Goal: Transaction & Acquisition: Purchase product/service

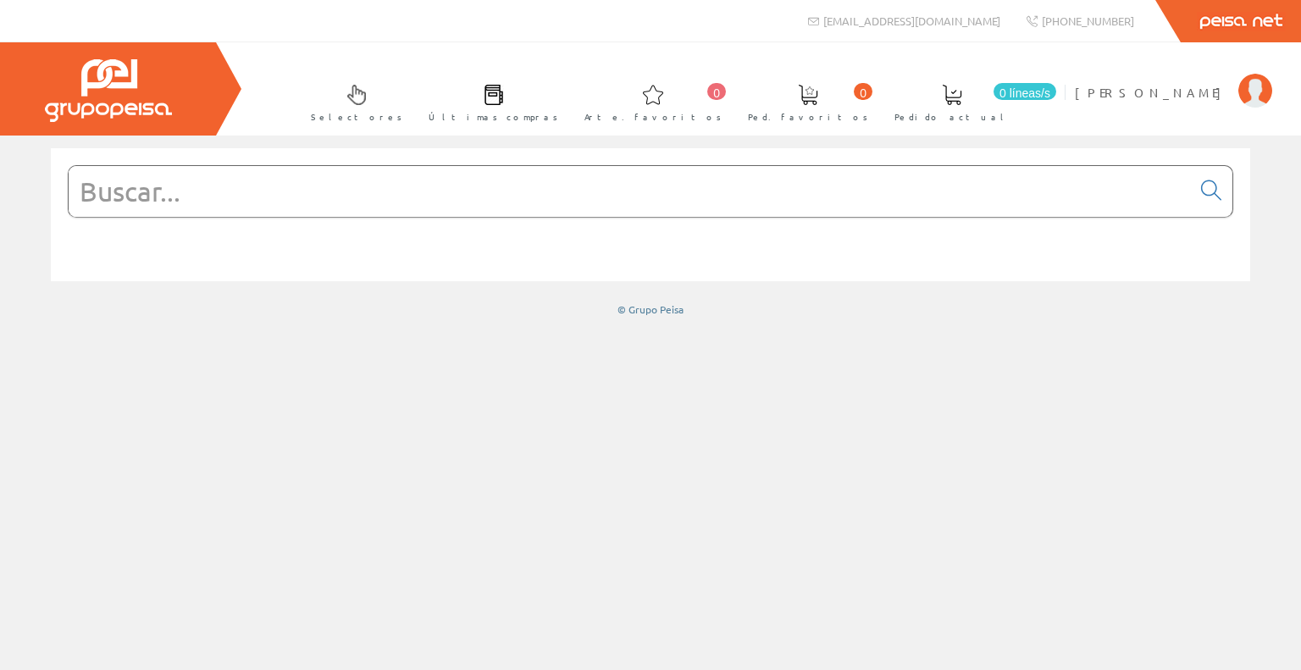
click at [604, 198] on input "text" at bounding box center [630, 191] width 1123 height 51
paste input "8290531504"
type input "8290531504"
click at [1206, 192] on icon at bounding box center [1211, 191] width 20 height 12
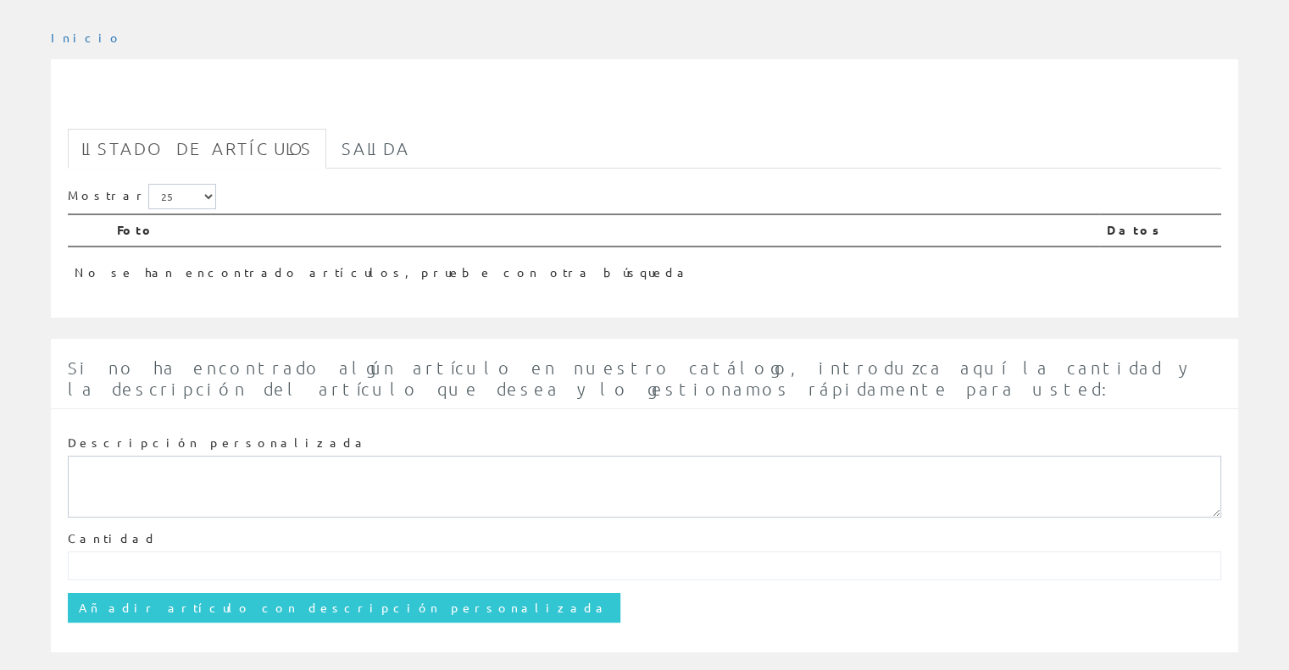
scroll to position [241, 0]
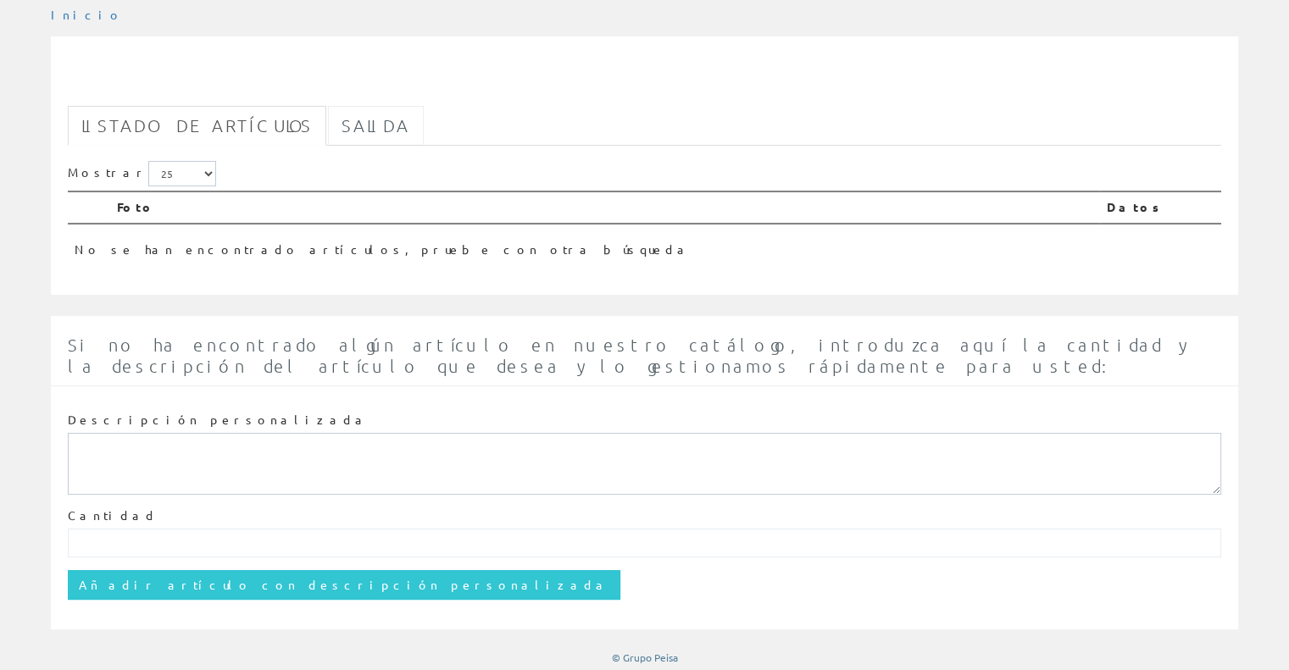
click at [341, 125] on font "Salida" at bounding box center [375, 125] width 69 height 20
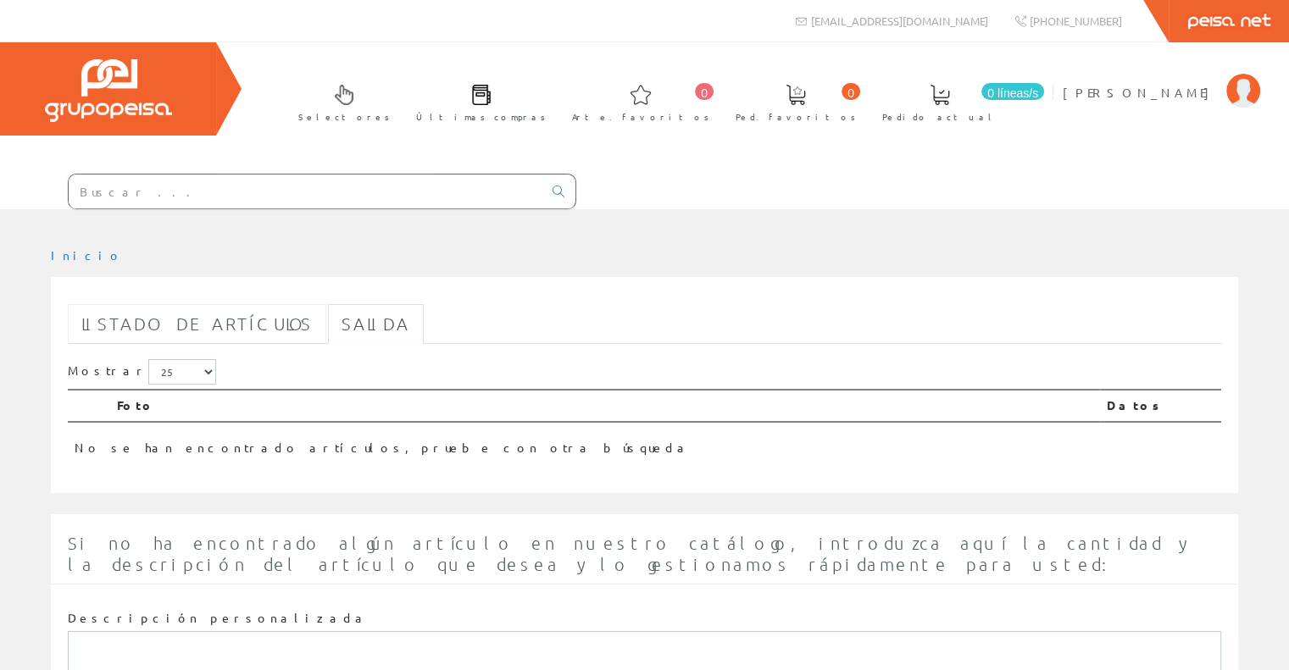
click at [235, 315] on font "Listado de artículos" at bounding box center [196, 323] width 231 height 20
click at [290, 192] on input "text" at bounding box center [306, 192] width 474 height 34
paste input "3606481072900"
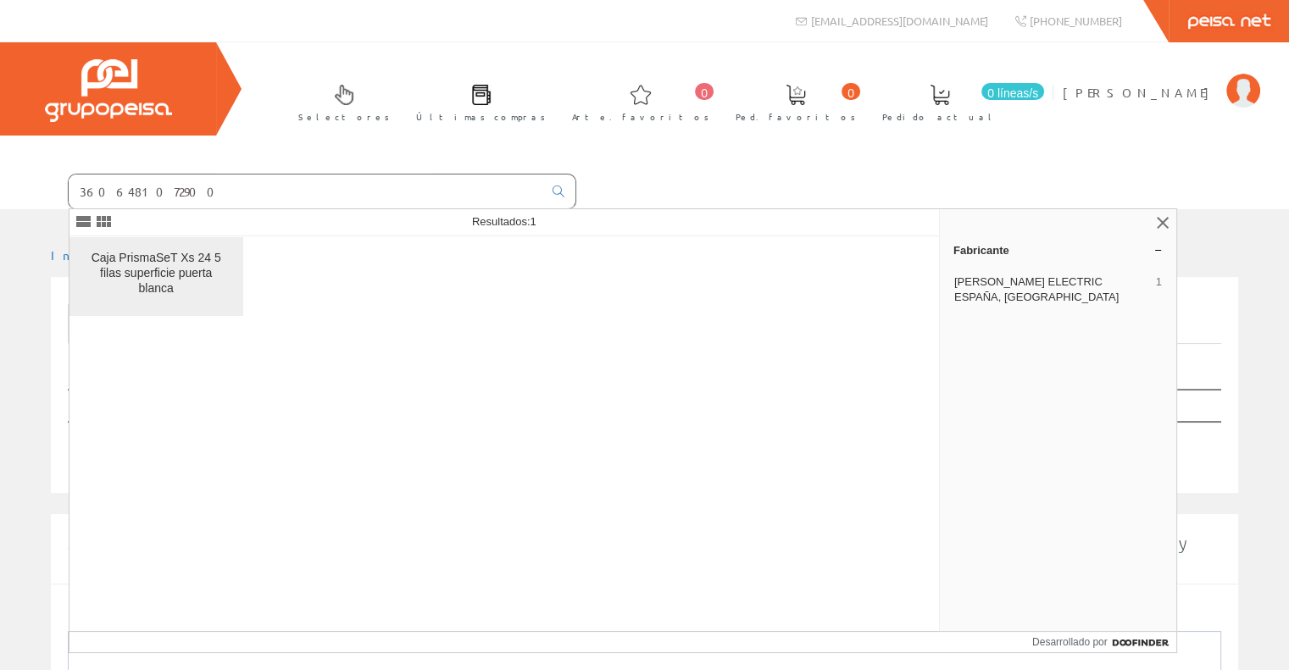
type input "3606481072900"
click at [143, 253] on font "Caja PrismaSeT Xs 24 5 filas superficie puerta blanca" at bounding box center [157, 273] width 130 height 44
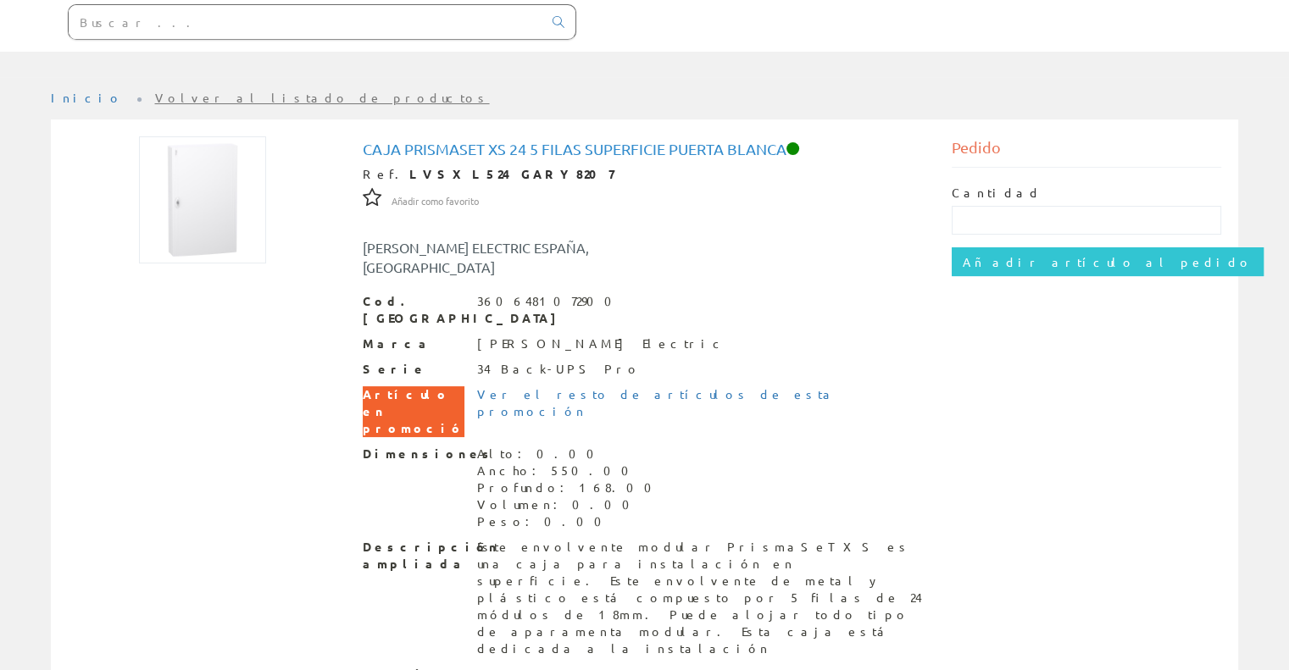
scroll to position [225, 0]
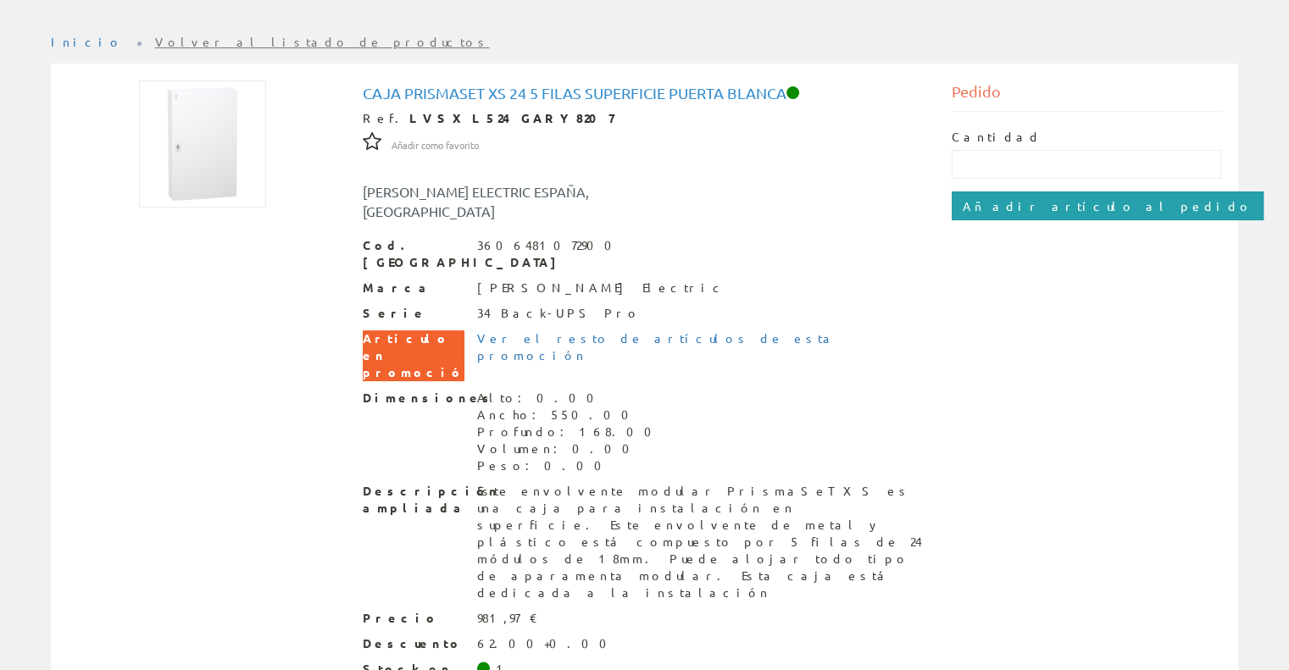
click at [1030, 206] on input "Añadir artículo al pedido" at bounding box center [1107, 205] width 312 height 29
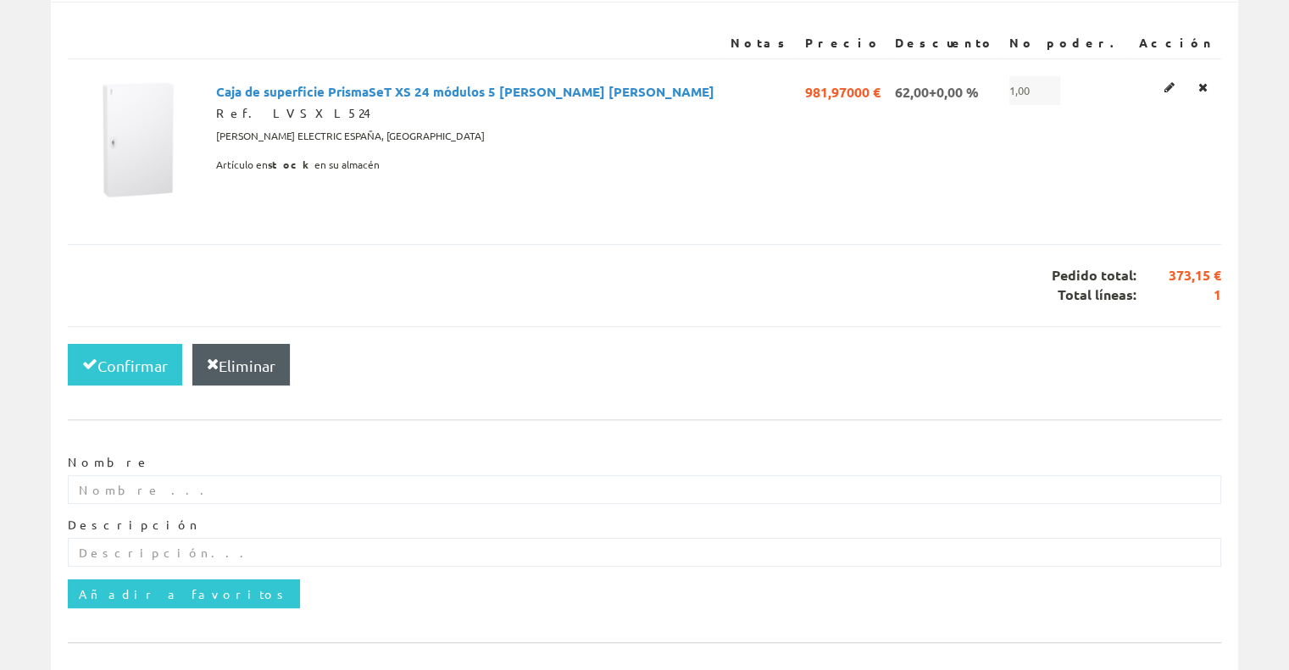
scroll to position [339, 0]
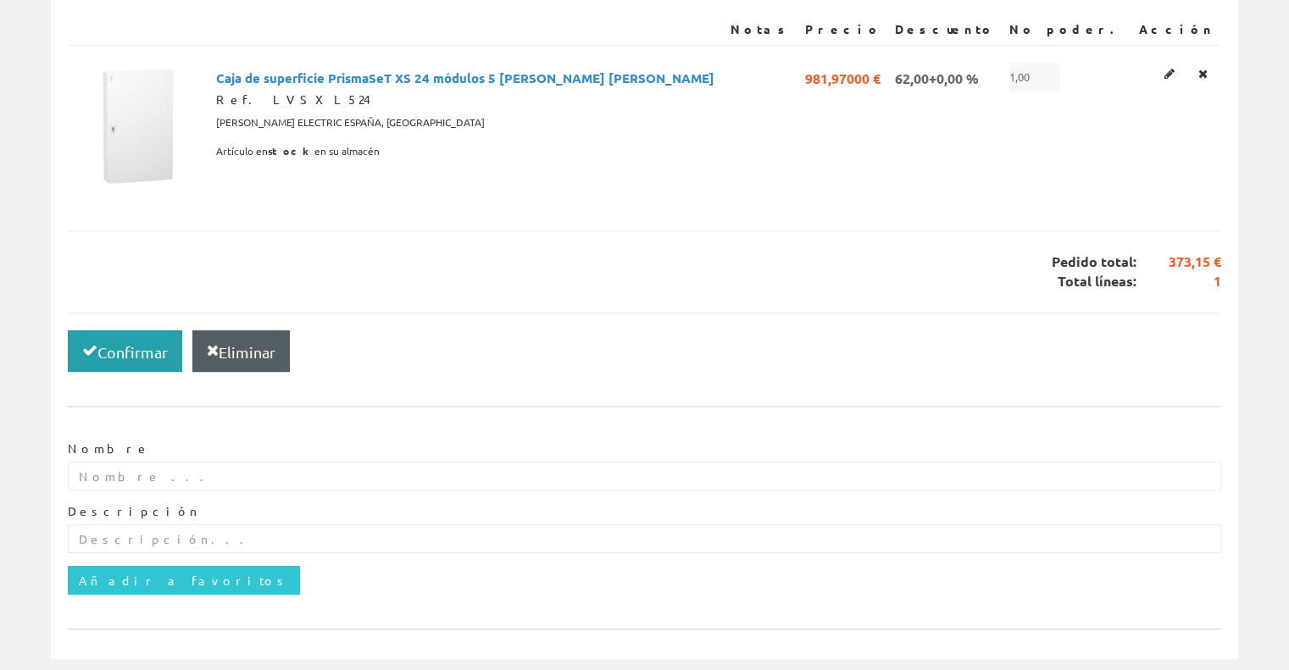
click at [108, 338] on button "Confirmar" at bounding box center [125, 351] width 114 height 42
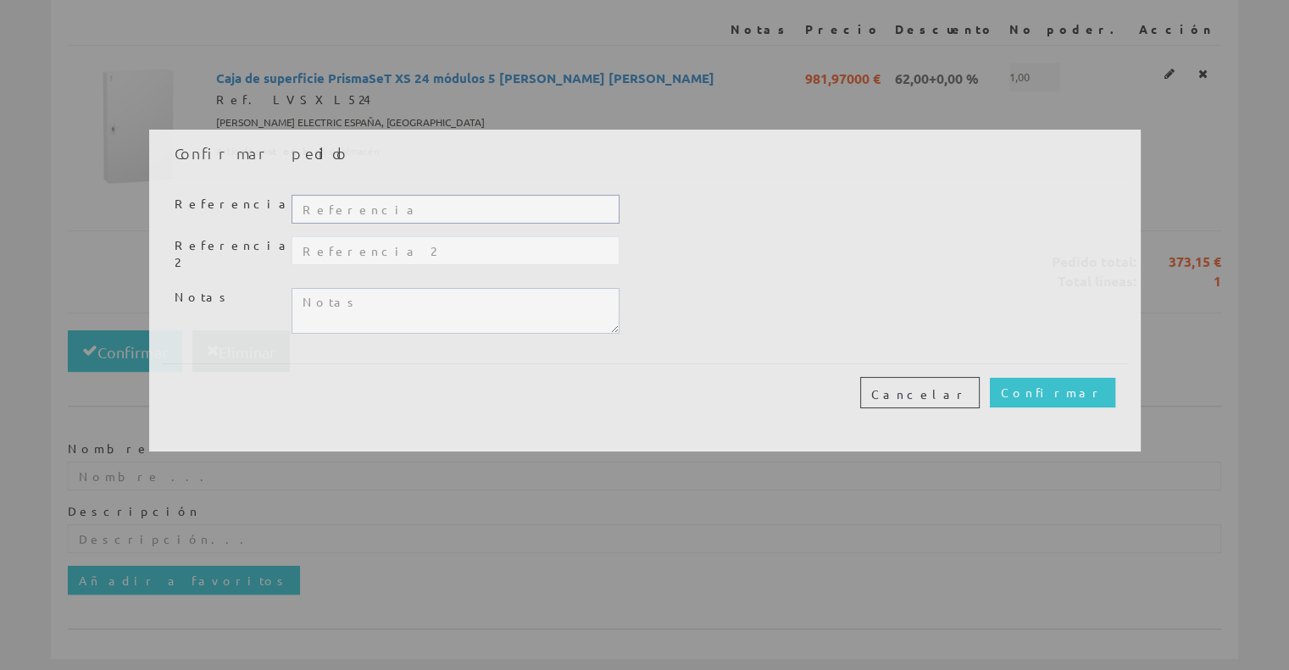
click at [408, 209] on input "text" at bounding box center [454, 209] width 327 height 29
click at [473, 250] on input "text" at bounding box center [454, 250] width 327 height 29
click at [461, 201] on input "text" at bounding box center [454, 209] width 327 height 29
type input "2505008"
click at [413, 294] on textarea at bounding box center [454, 311] width 327 height 46
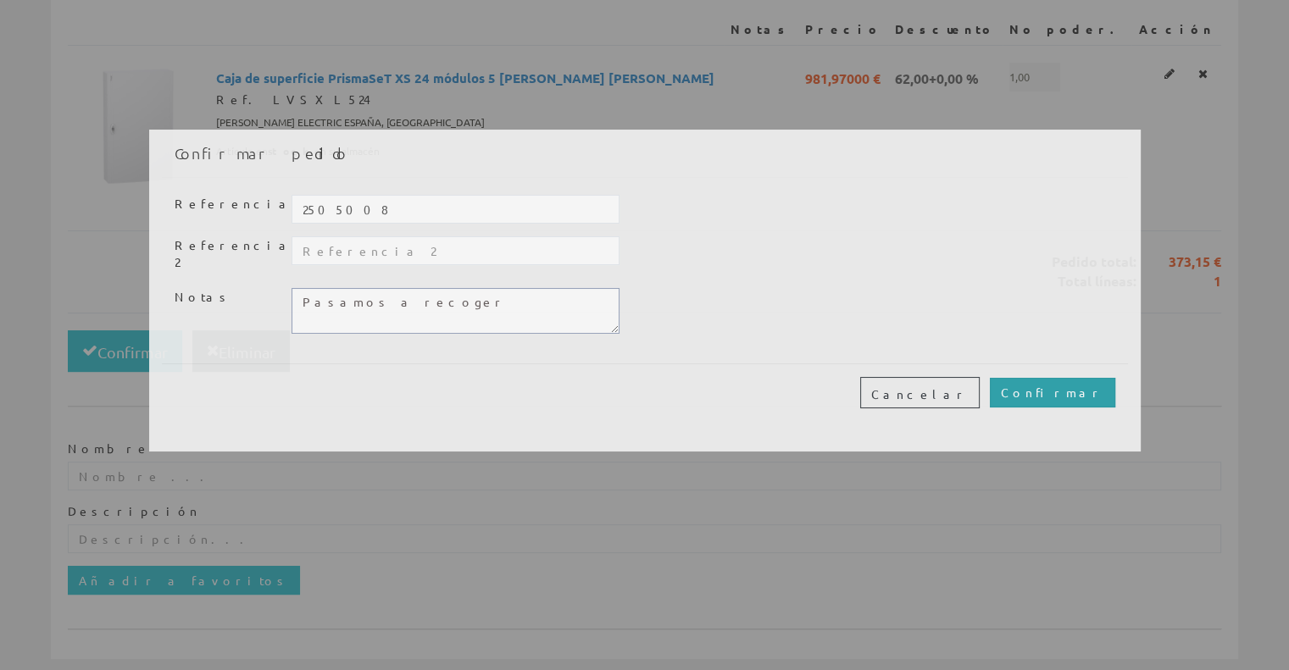
type textarea "Pasamos a recoger"
click at [1098, 386] on input "Confirmar" at bounding box center [1052, 392] width 125 height 29
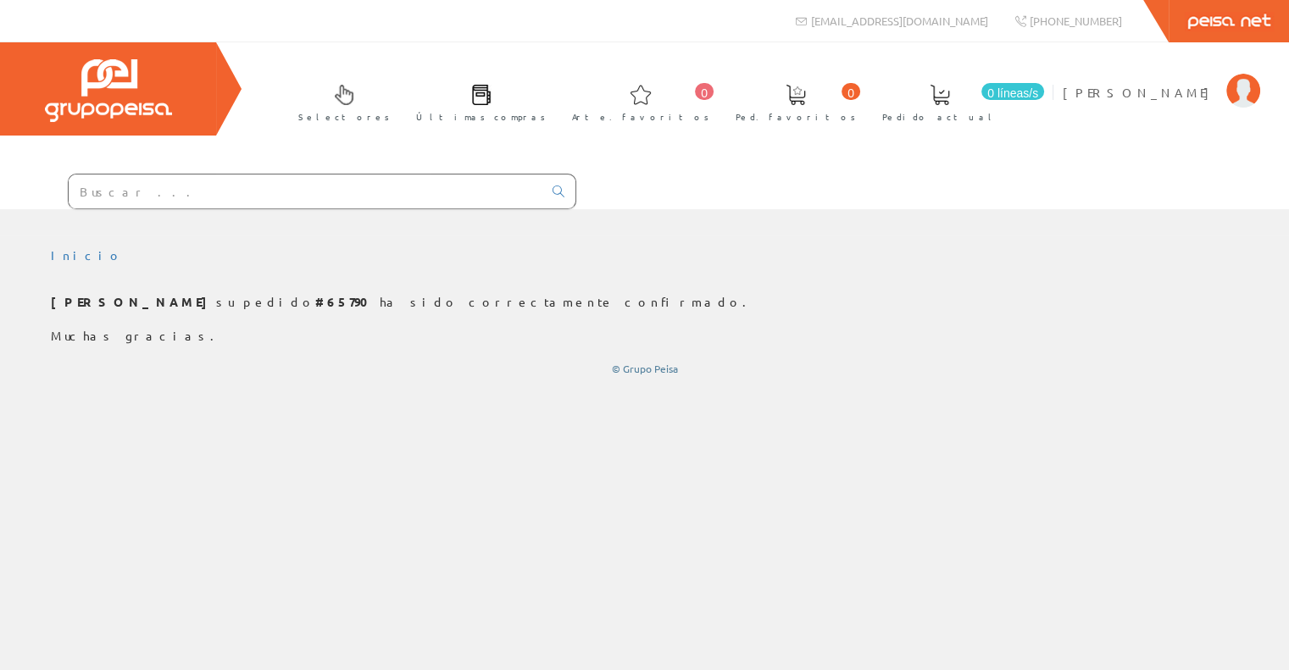
click at [997, 114] on font "Pedido actual" at bounding box center [939, 116] width 115 height 13
click at [546, 110] on span "Últimas compras" at bounding box center [481, 116] width 130 height 17
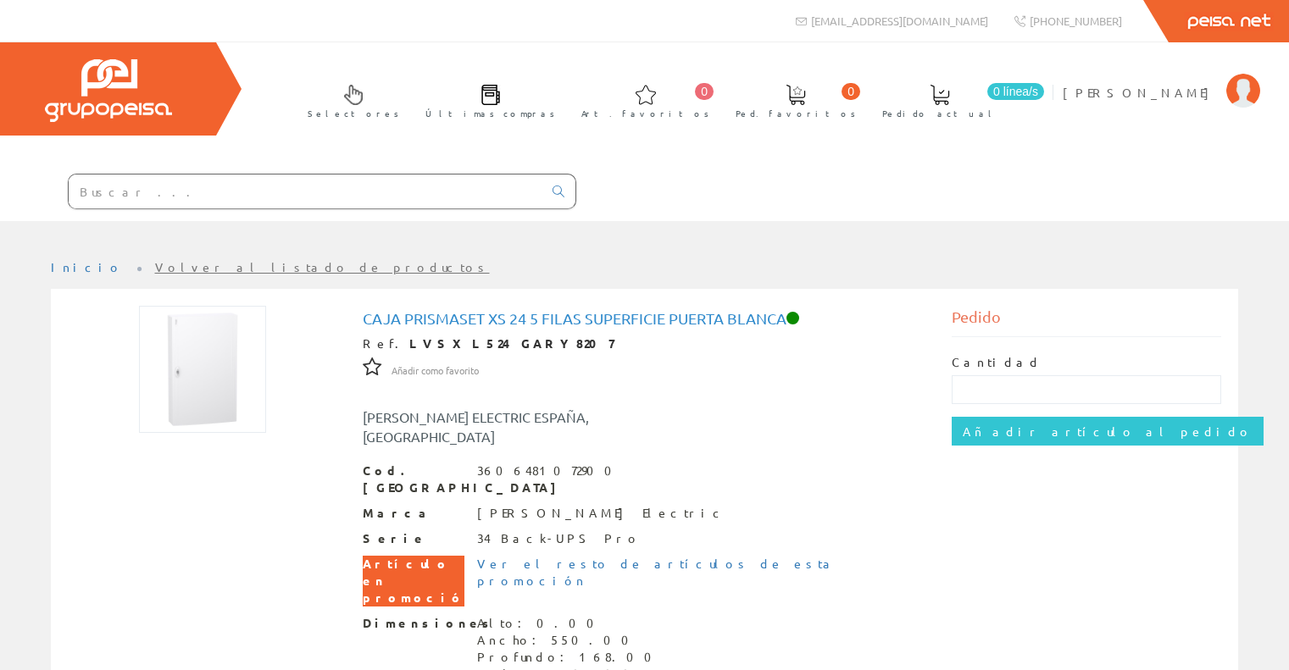
scroll to position [225, 0]
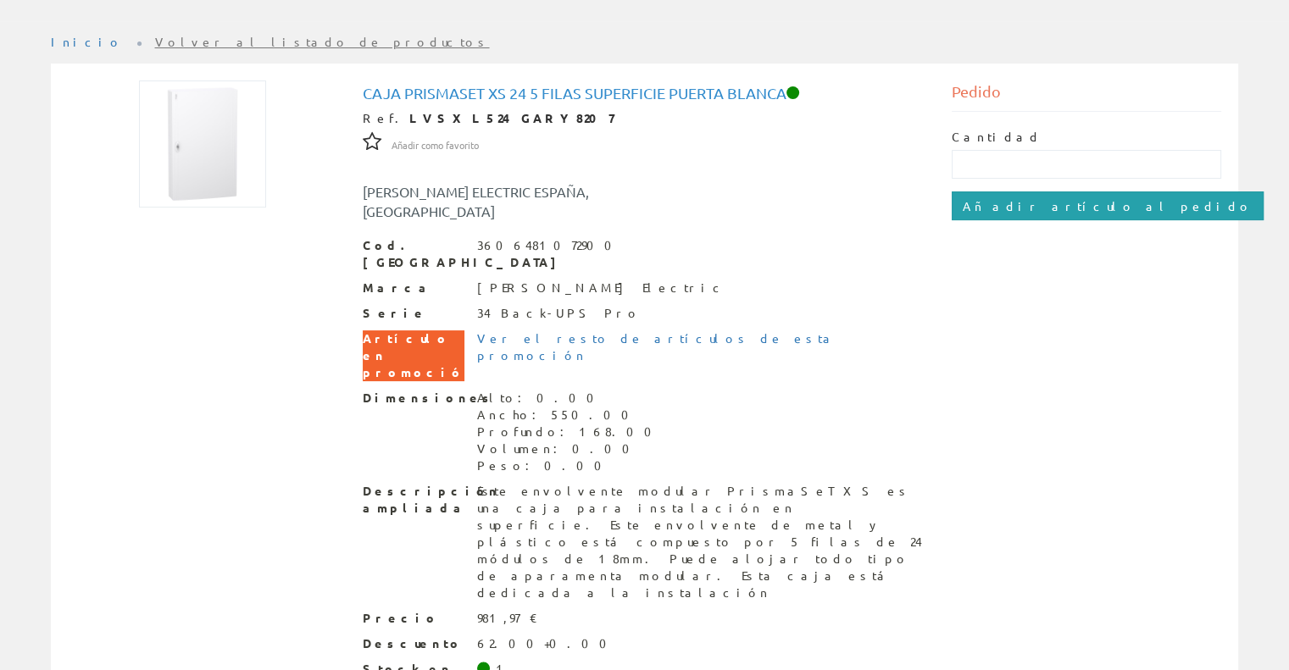
click at [1031, 202] on input "Añadir artículo al pedido" at bounding box center [1107, 205] width 312 height 29
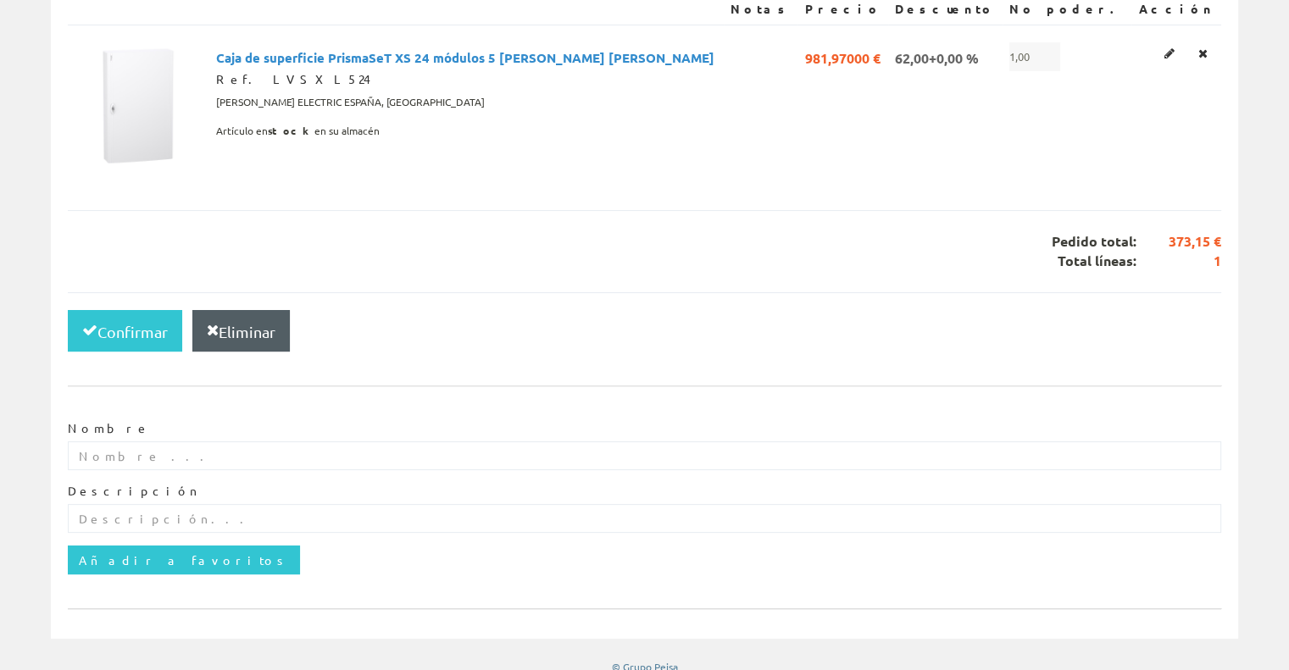
scroll to position [373, 0]
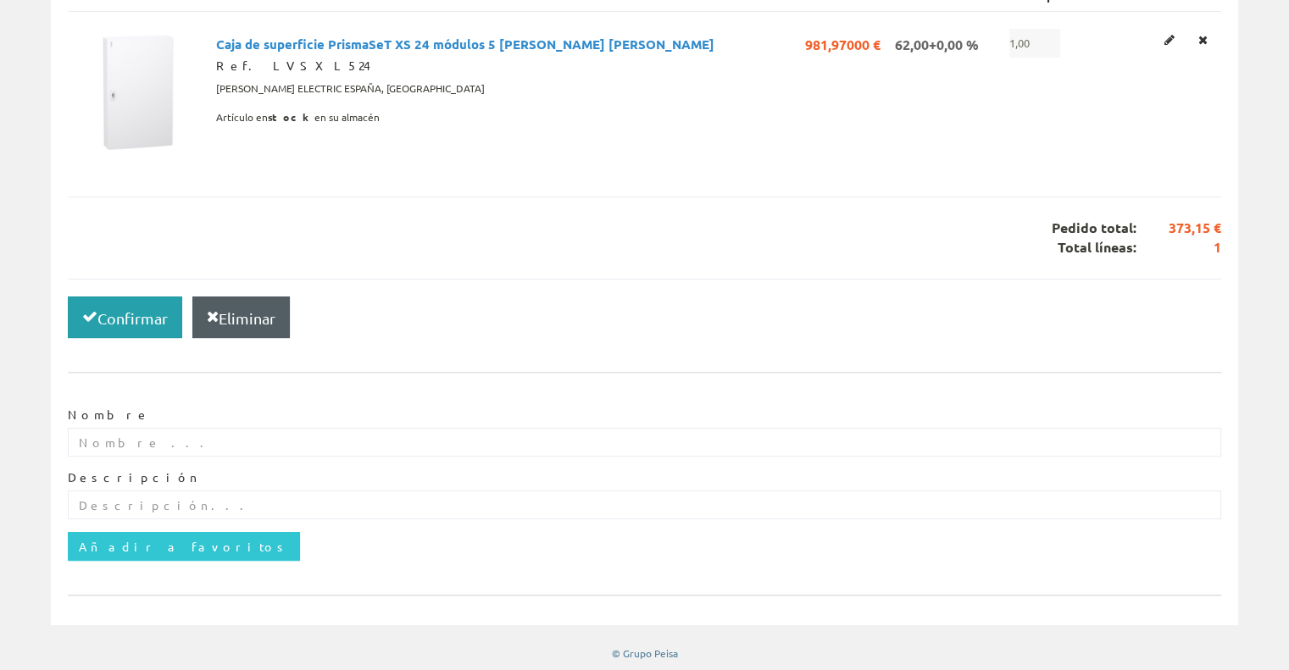
click at [125, 314] on font "Confirmar" at bounding box center [132, 318] width 70 height 18
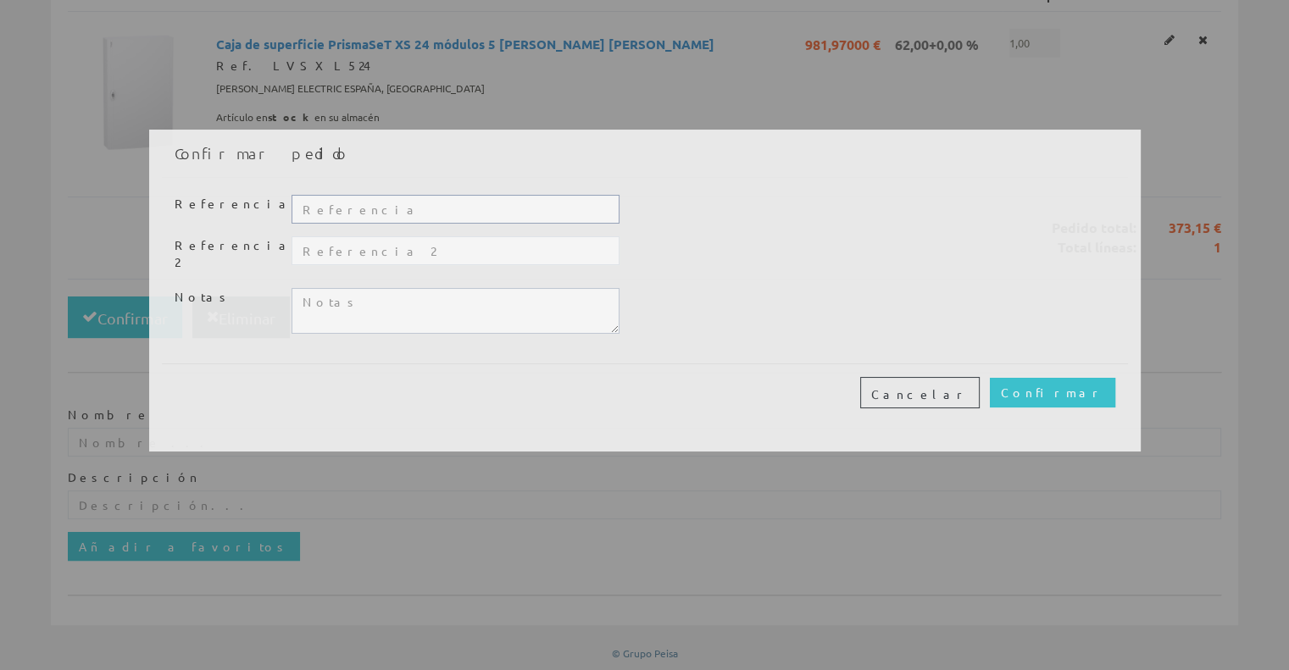
click at [370, 208] on input "text" at bounding box center [454, 209] width 327 height 29
type input "2505008"
click at [406, 288] on textarea at bounding box center [454, 311] width 327 height 46
click at [382, 256] on input "text" at bounding box center [454, 250] width 327 height 29
type input "P"
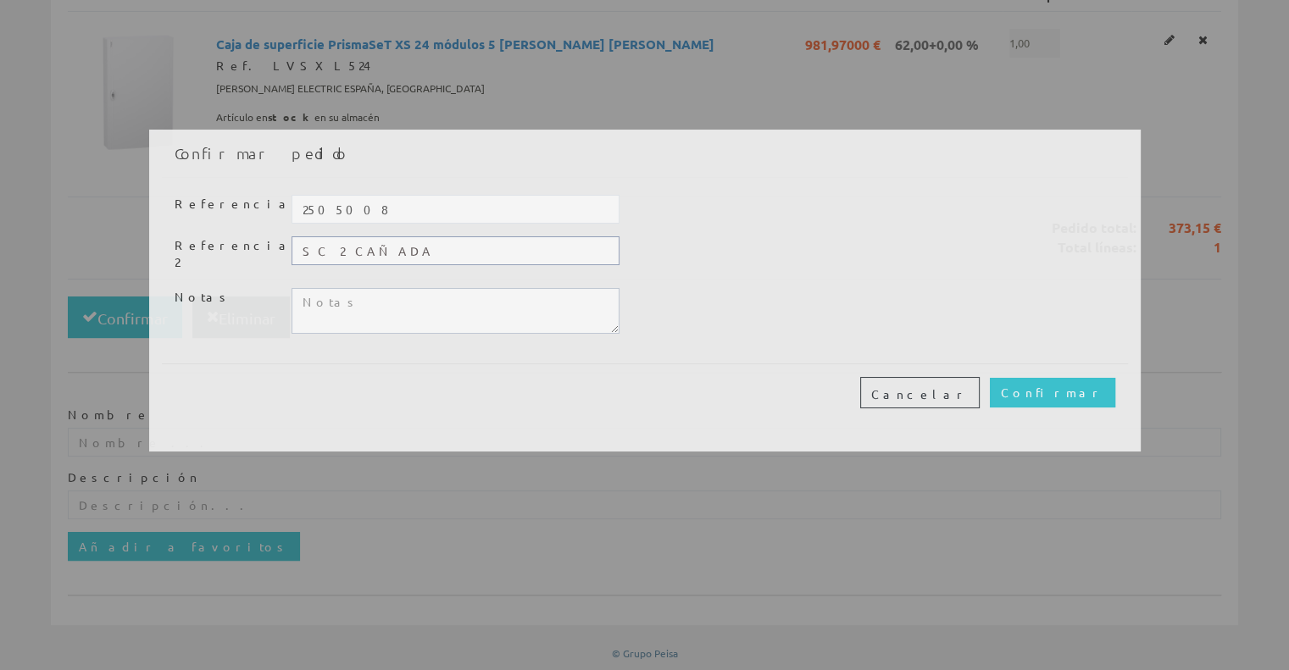
type input "SC 2 CAÑADA"
click at [381, 288] on textarea at bounding box center [454, 311] width 327 height 46
type textarea "PASAMOS A RECOGER"
click at [1088, 380] on input "Confirmar" at bounding box center [1052, 392] width 125 height 29
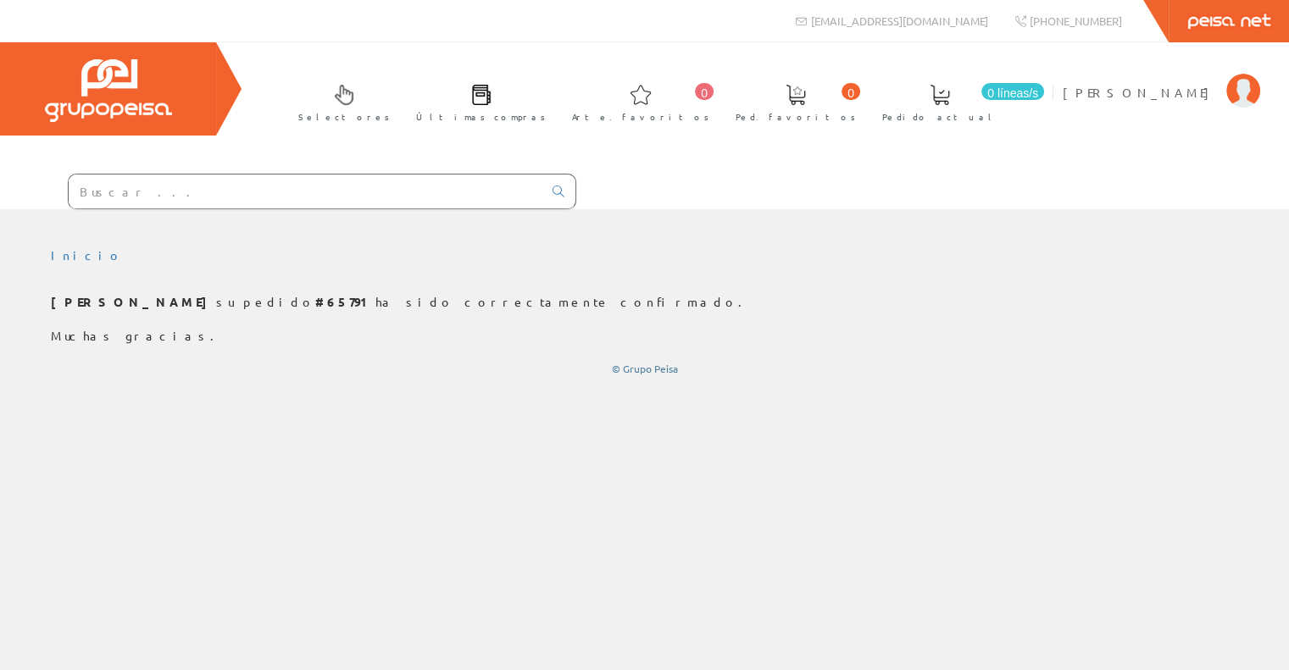
click at [554, 106] on link "Últimas compras" at bounding box center [476, 101] width 155 height 62
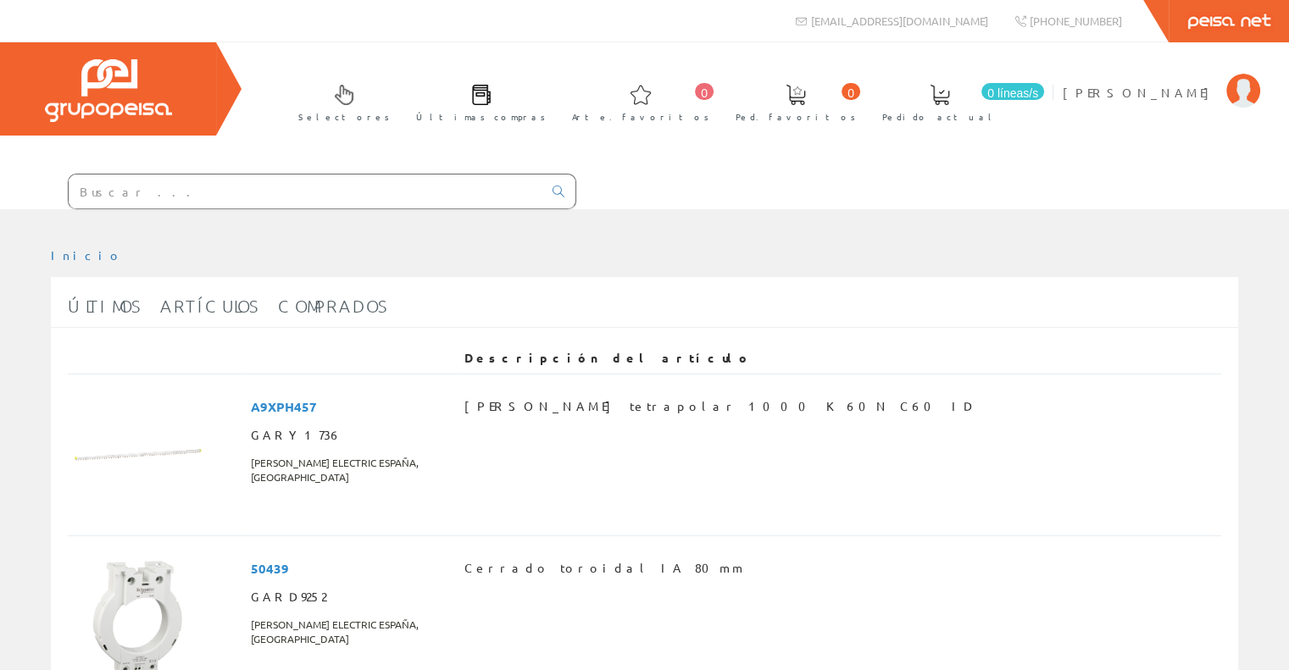
click at [950, 99] on span at bounding box center [939, 95] width 20 height 20
